Goal: Information Seeking & Learning: Learn about a topic

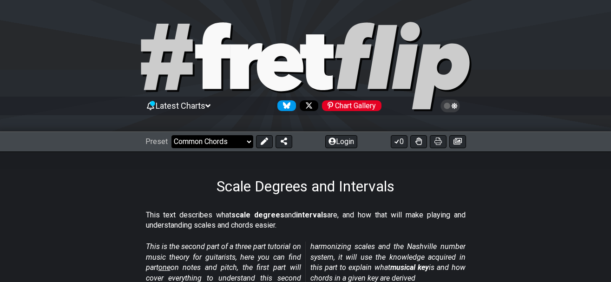
click option "Common Chords" at bounding box center [0, 0] width 0 height 0
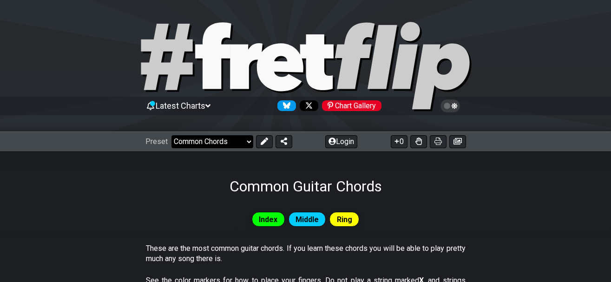
click at [171, 135] on select "Welcome to #fretflip! Initial Preset Custom Preset Minor Pentatonic Major Penta…" at bounding box center [212, 141] width 82 height 13
click option "Minor Pentatonic" at bounding box center [0, 0] width 0 height 0
select select "/common-guitar-chords"
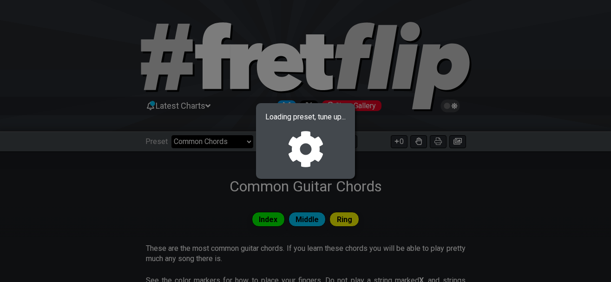
select select "C"
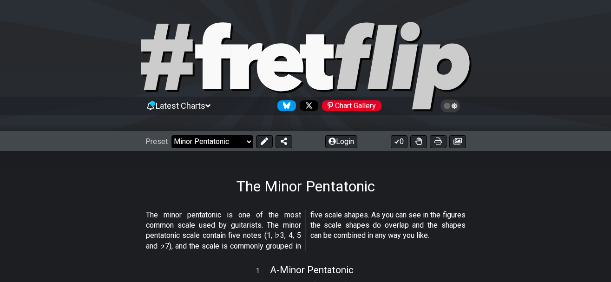
click at [171, 135] on select "Welcome to #fretflip! Initial Preset Custom Preset Minor Pentatonic Major Penta…" at bounding box center [212, 141] width 82 height 13
click option "Where do I start?" at bounding box center [0, 0] width 0 height 0
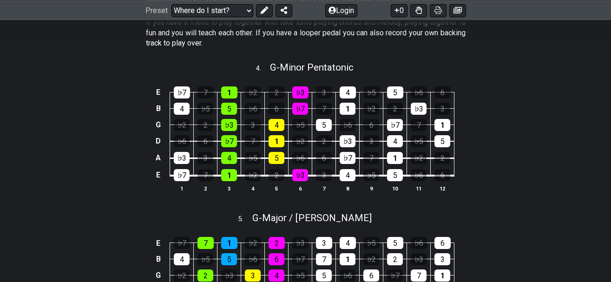
scroll to position [1183, 0]
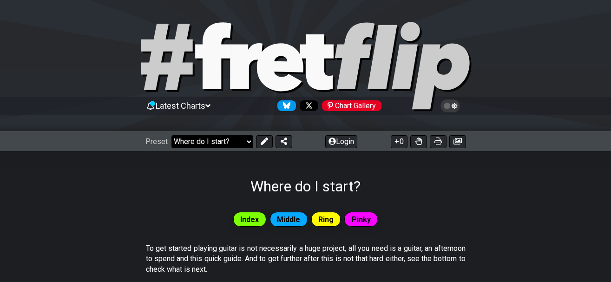
click at [171, 135] on select "Welcome to #fretflip! Initial Preset Custom Preset Minor Pentatonic Major Penta…" at bounding box center [212, 141] width 82 height 13
click option "Preset Template" at bounding box center [0, 0] width 0 height 0
select select "/beginner-guitar"
select select "A"
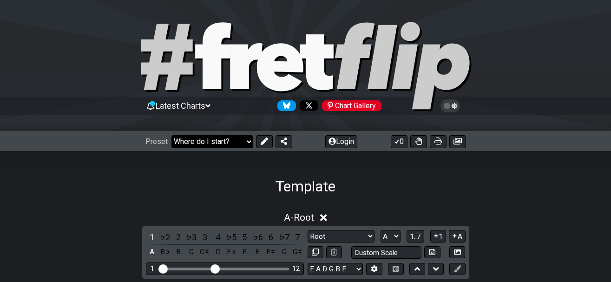
select select "/template"
click at [171, 135] on select "Welcome to #fretflip! Initial Preset Custom Preset Minor Pentatonic Major Penta…" at bounding box center [212, 141] width 82 height 13
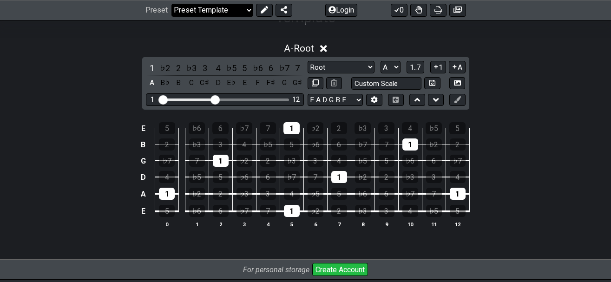
scroll to position [168, 0]
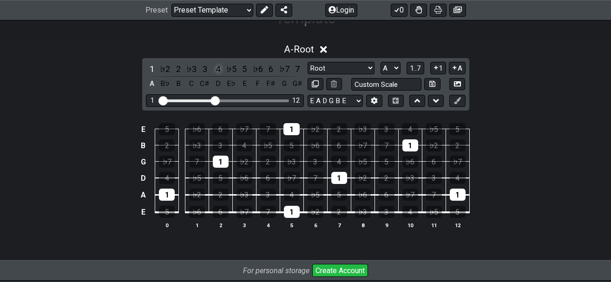
click at [219, 68] on div "4" at bounding box center [218, 69] width 12 height 13
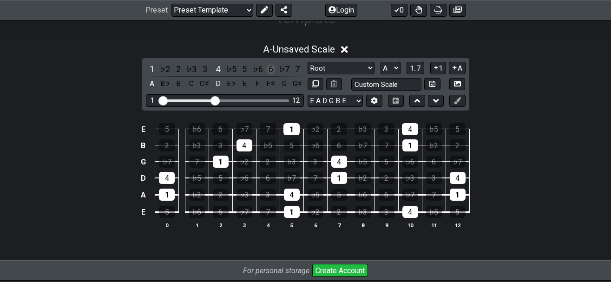
click at [271, 68] on div "6" at bounding box center [271, 69] width 12 height 13
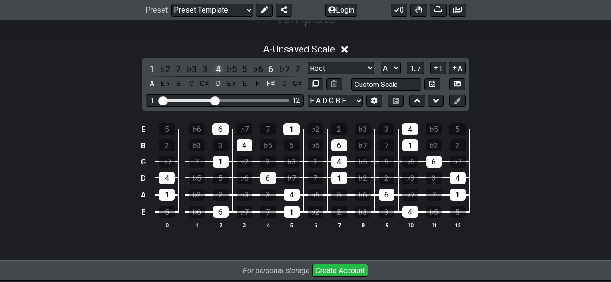
click at [216, 69] on div "4" at bounding box center [218, 69] width 12 height 13
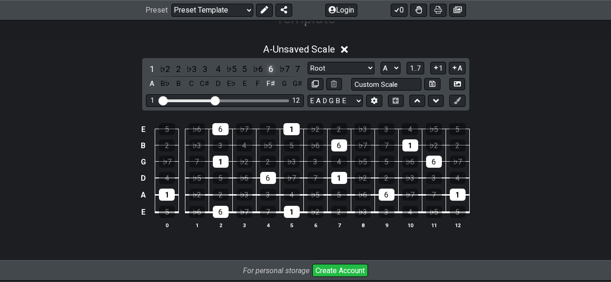
click at [270, 68] on div "6" at bounding box center [271, 69] width 12 height 13
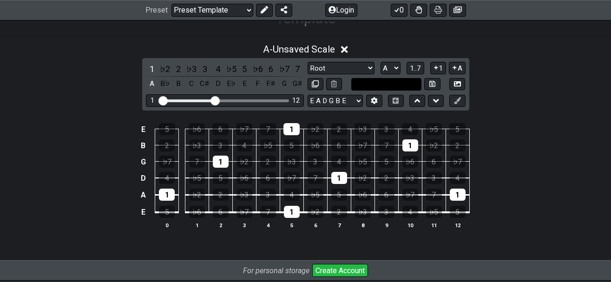
click at [399, 88] on input "text" at bounding box center [386, 84] width 71 height 13
type input "Custom Scale"
click at [307, 62] on select "Root Root Minor Pentatonic Major Pentatonic Minor Blues Major Blues Major / [PE…" at bounding box center [340, 68] width 67 height 13
click at [364, 87] on input "text" at bounding box center [386, 84] width 71 height 13
type input "Custom Scale"
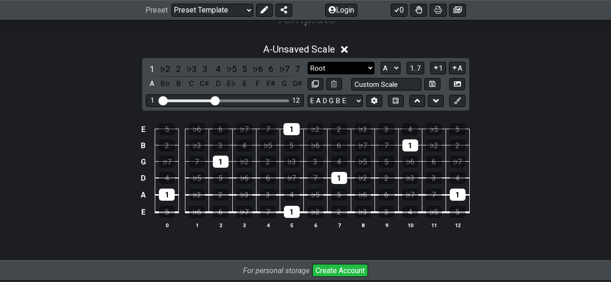
click at [307, 62] on select "Root Root Minor Pentatonic Major Pentatonic Minor Blues Major Blues Major / [PE…" at bounding box center [340, 68] width 67 height 13
select select "Minor Pentatonic"
click option "Minor Pentatonic" at bounding box center [0, 0] width 0 height 0
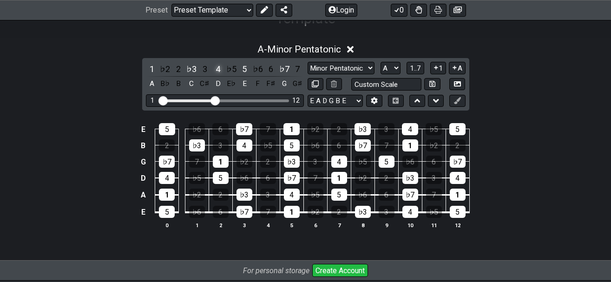
click at [218, 65] on div "4" at bounding box center [218, 69] width 12 height 13
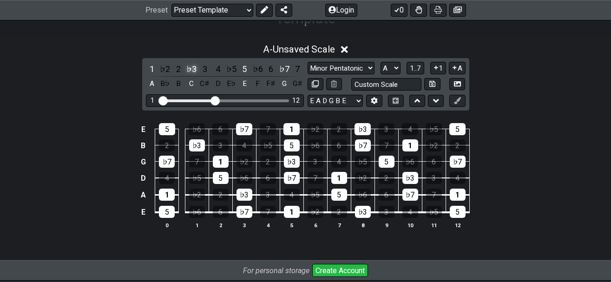
click at [193, 67] on div "♭3" at bounding box center [191, 69] width 12 height 13
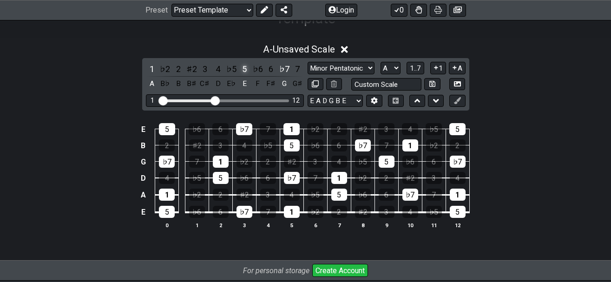
click at [244, 67] on div "5" at bounding box center [244, 69] width 12 height 13
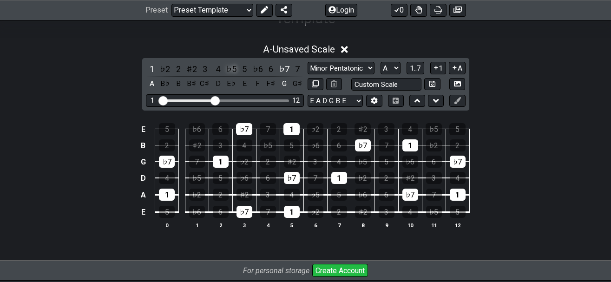
click at [235, 73] on div "♭5" at bounding box center [231, 69] width 12 height 13
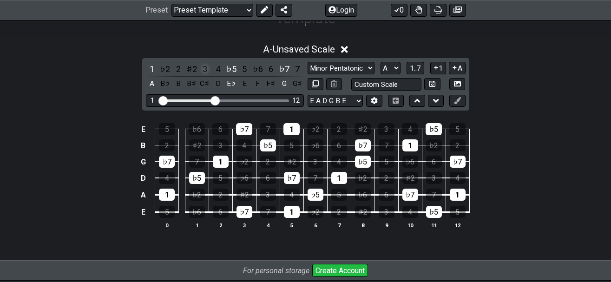
click at [201, 69] on div "3" at bounding box center [205, 69] width 12 height 13
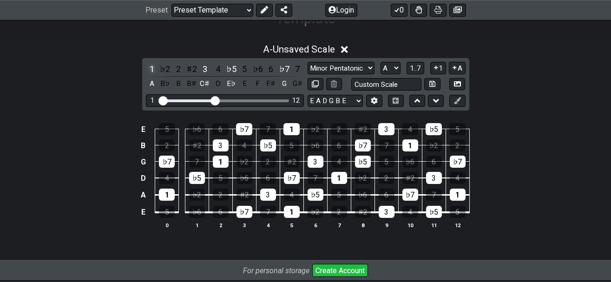
click at [151, 72] on div "1" at bounding box center [152, 69] width 12 height 13
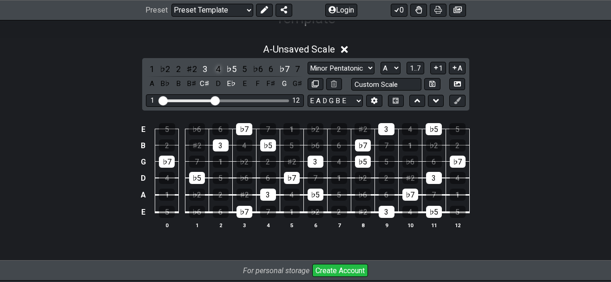
click at [217, 69] on div "4" at bounding box center [218, 69] width 12 height 13
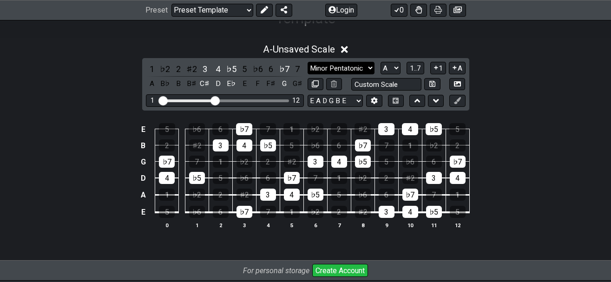
click at [307, 62] on select "Root Root Minor Pentatonic Major Pentatonic Minor Blues Major Blues Major / [PE…" at bounding box center [340, 68] width 67 height 13
click at [81, 94] on div "A - Unsaved Scale 1 ♭2 2 ♯2 3 4 ♭5 5 ♭6 6 ♭7 7 A B♭ B B♯ C♯ D E♭ E F F♯ G G♯ Ro…" at bounding box center [305, 140] width 611 height 204
click at [380, 62] on select "A♭ A A♯ B♭ B C C♯ D♭ D D♯ E♭ E F F♯ G♭ G G♯" at bounding box center [390, 68] width 20 height 13
select select "G"
click option "G" at bounding box center [0, 0] width 0 height 0
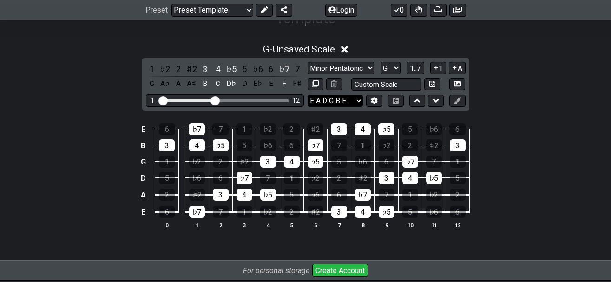
click at [307, 95] on select "E A D G B E E A D G B E E A D G B E B E A D F♯ B A D G C E A D A D G B E E♭ A♭ …" at bounding box center [334, 101] width 55 height 13
click at [96, 185] on div "E 6 ♭7 7 1 ♭2 2 ♯2 3 4 ♭5 5 ♭6 6 B 3 4 ♭5 5 ♭6 6 ♭7 7 1 ♭2 2 ♯2 3 G 1 ♭2 2 ♯2 3…" at bounding box center [305, 176] width 611 height 130
click at [202, 65] on div "3" at bounding box center [205, 69] width 12 height 13
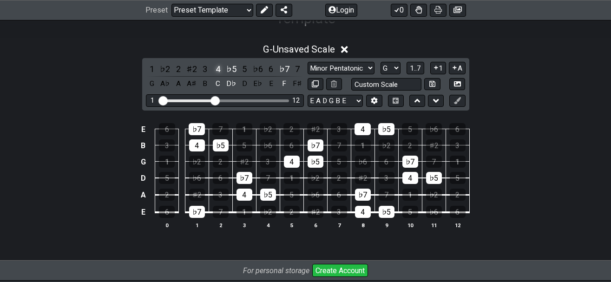
click at [220, 70] on div "4" at bounding box center [218, 69] width 12 height 13
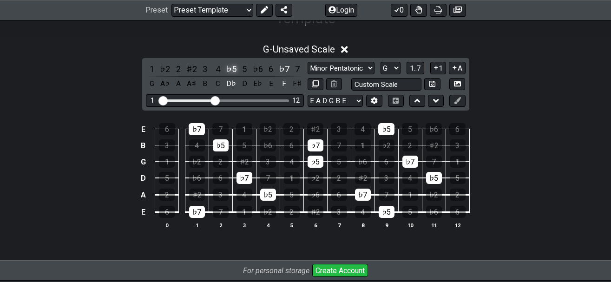
click at [228, 70] on div "♭5" at bounding box center [231, 69] width 12 height 13
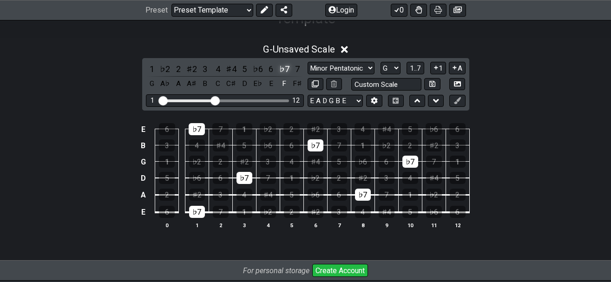
click at [286, 68] on div "♭7" at bounding box center [284, 69] width 12 height 13
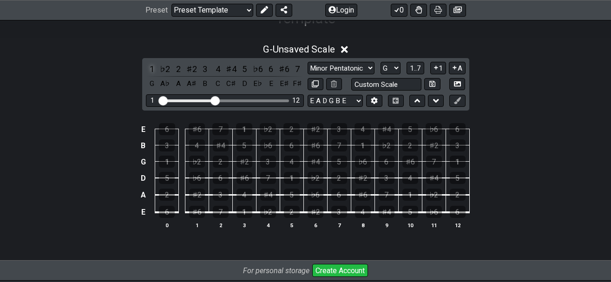
click at [148, 71] on div "1" at bounding box center [152, 69] width 12 height 13
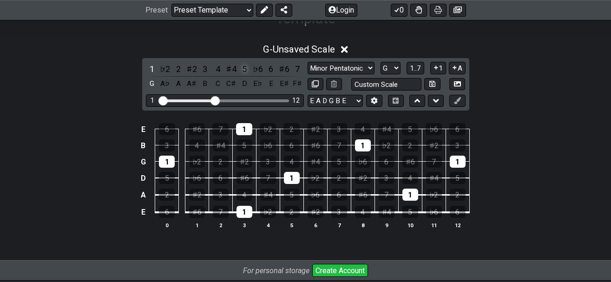
click at [242, 68] on div "5" at bounding box center [244, 69] width 12 height 13
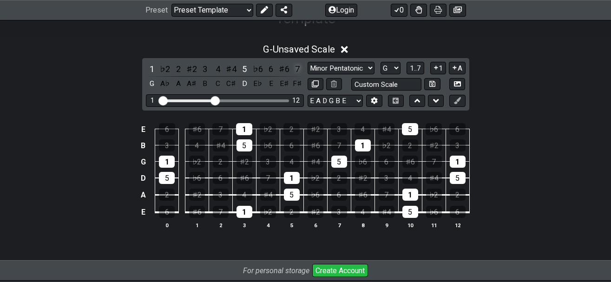
click at [299, 70] on div "7" at bounding box center [297, 69] width 12 height 13
